Goal: Complete application form

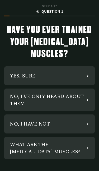
click at [50, 121] on div "NO, I HAVE NOT" at bounding box center [49, 123] width 90 height 19
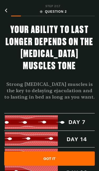
click at [48, 155] on div "GOT IT" at bounding box center [49, 158] width 90 height 14
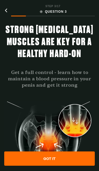
click at [49, 160] on div "GOT IT" at bounding box center [49, 158] width 90 height 14
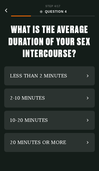
click at [52, 96] on div "2-10 MINUTES" at bounding box center [49, 97] width 90 height 19
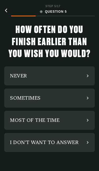
click at [51, 117] on div "MOST OF THE TIME" at bounding box center [34, 119] width 49 height 7
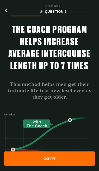
click at [54, 158] on div "GOT IT" at bounding box center [49, 158] width 90 height 14
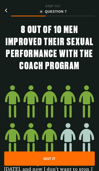
click at [54, 157] on div "GOT IT" at bounding box center [49, 158] width 90 height 14
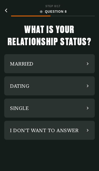
click at [56, 63] on div "MARRIED" at bounding box center [49, 63] width 90 height 19
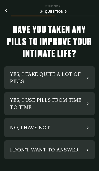
click at [39, 127] on div "NO, I HAVE NOT" at bounding box center [30, 127] width 40 height 7
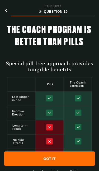
click at [55, 158] on div "GOT IT" at bounding box center [49, 158] width 90 height 14
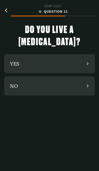
click at [88, 64] on icon at bounding box center [88, 63] width 2 height 3
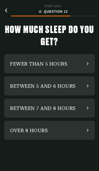
click at [71, 107] on div "BETWEEN 7 AND 8 HOURS" at bounding box center [43, 107] width 66 height 7
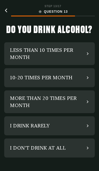
click at [88, 97] on div "MORE THAN 20 TIMES PER MONTH" at bounding box center [49, 101] width 90 height 23
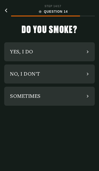
click at [91, 75] on div "NO, I DON'T" at bounding box center [49, 73] width 90 height 19
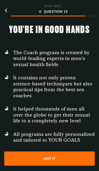
click at [53, 158] on div "GOT IT" at bounding box center [49, 158] width 90 height 14
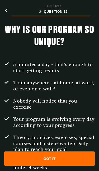
click at [55, 158] on div "GOT IT" at bounding box center [49, 158] width 90 height 14
